Goal: Check status: Check status

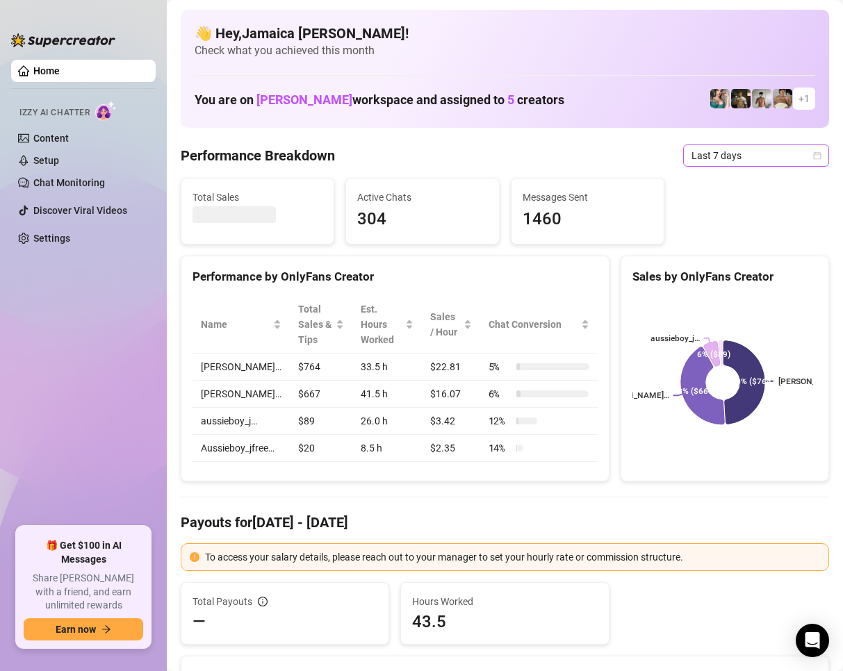
click at [694, 156] on span "Last 7 days" at bounding box center [755, 155] width 129 height 21
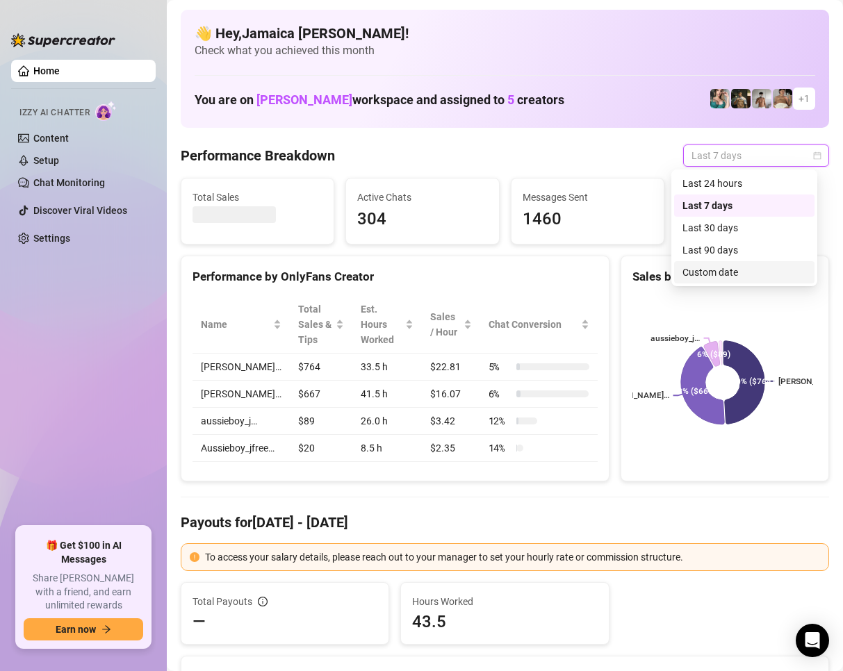
click at [703, 269] on div "Custom date" at bounding box center [744, 272] width 124 height 15
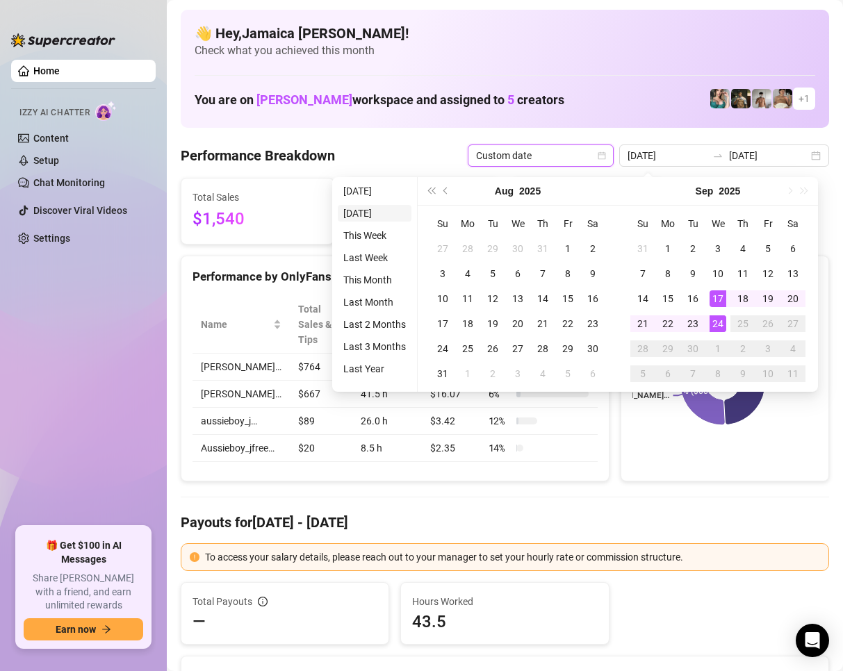
type input "[DATE]"
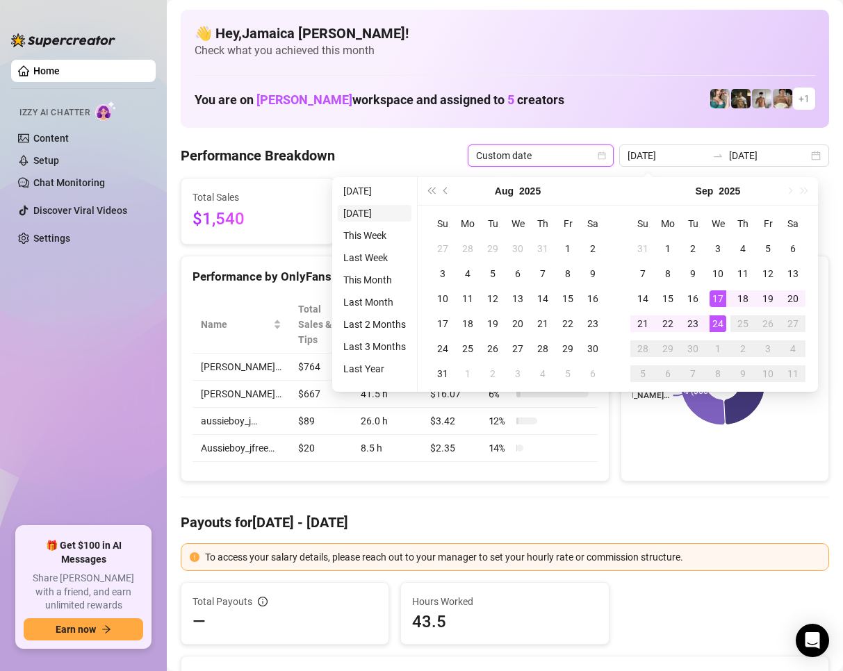
type input "[DATE]"
click at [357, 189] on li "[DATE]" at bounding box center [375, 191] width 74 height 17
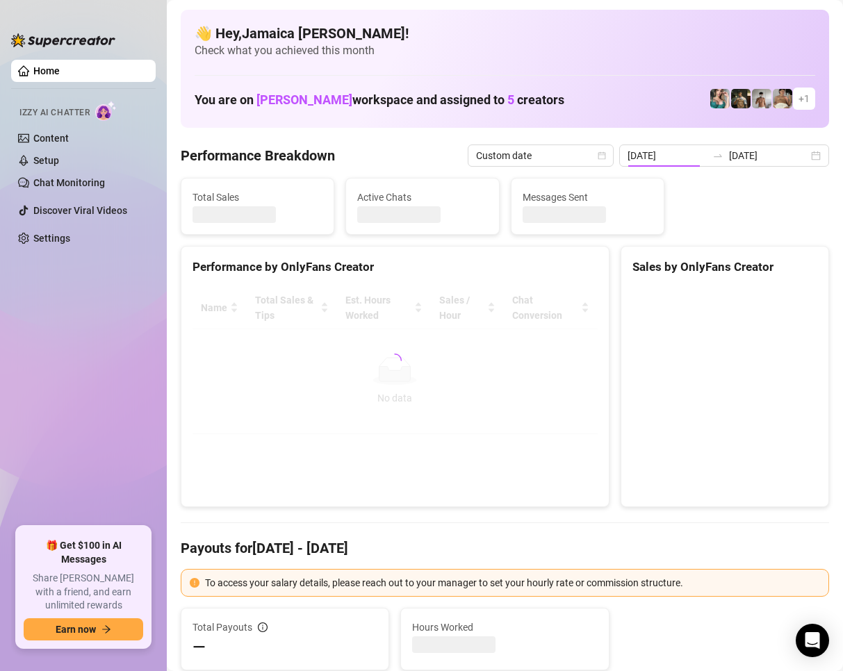
type input "[DATE]"
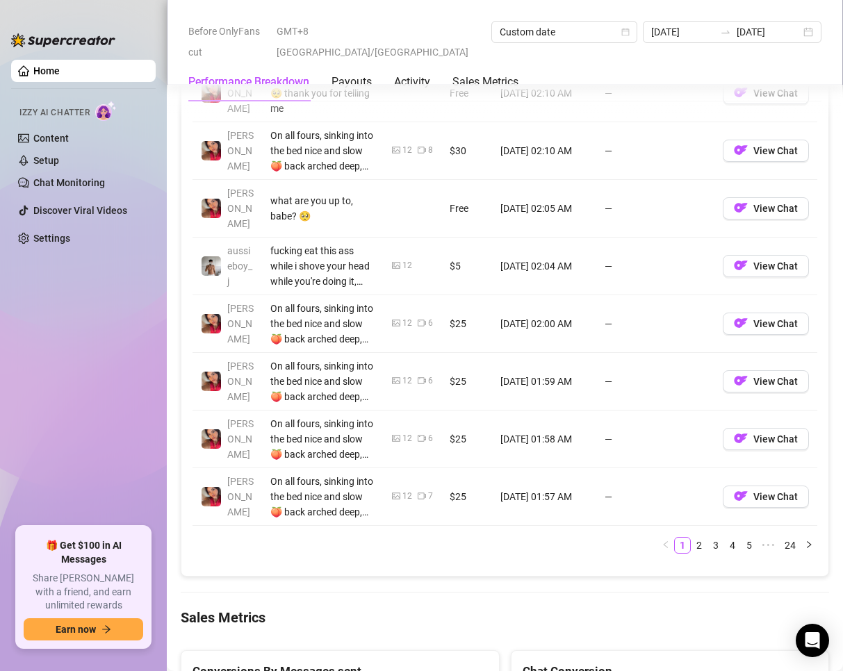
scroll to position [1876, 0]
